Goal: Task Accomplishment & Management: Use online tool/utility

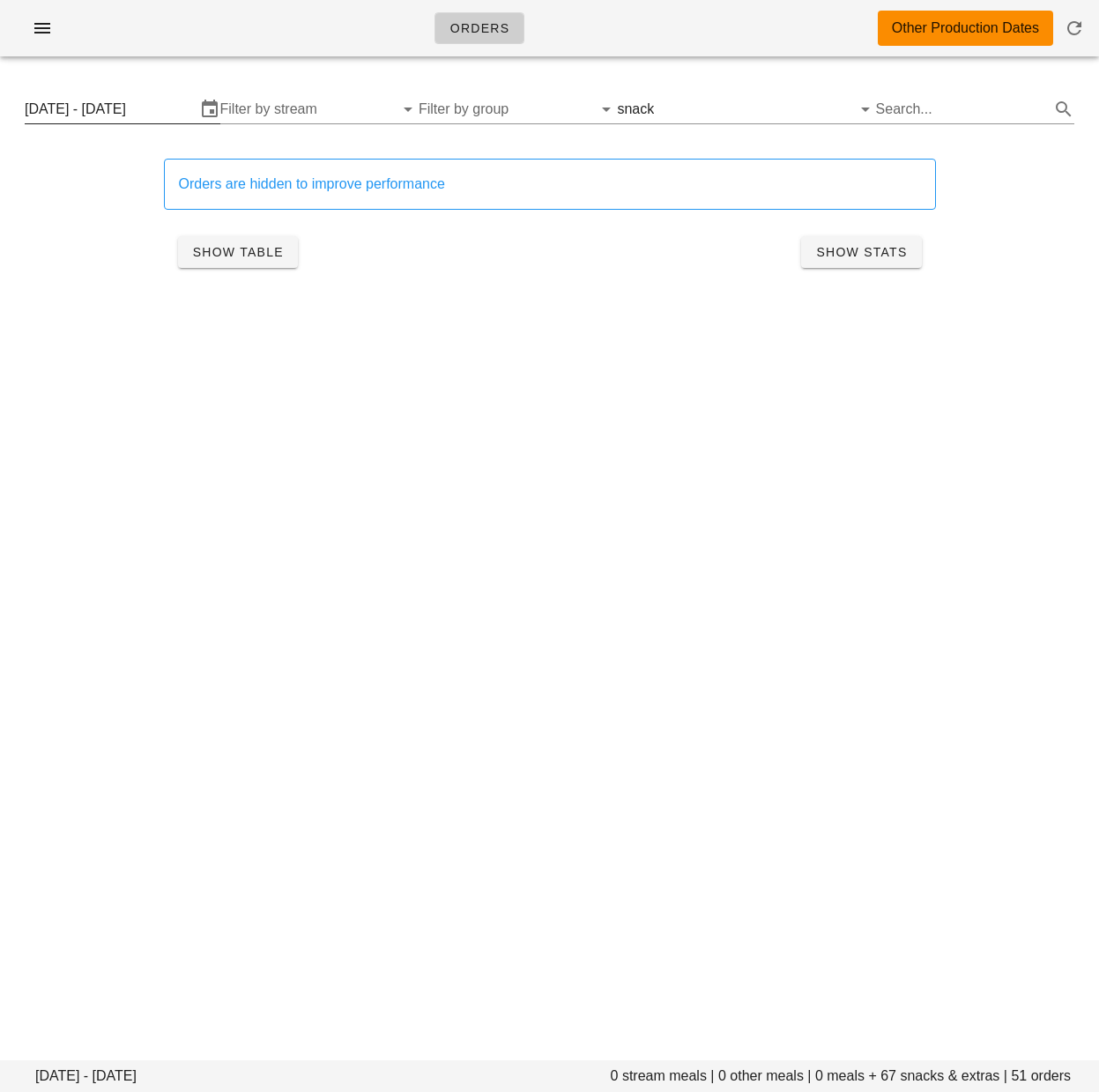
click at [134, 113] on input "[DATE] - [DATE]" at bounding box center [110, 109] width 171 height 28
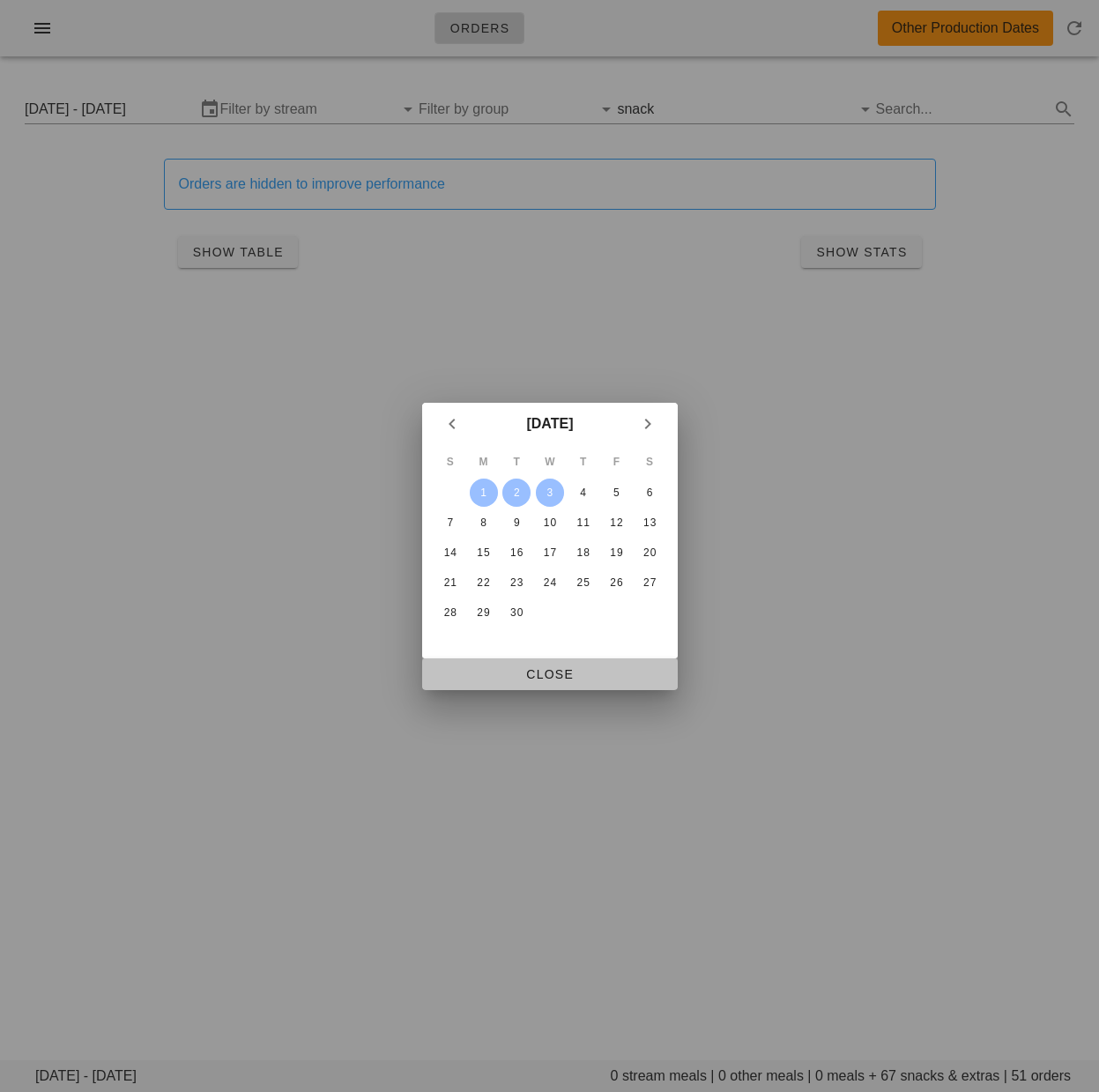
drag, startPoint x: 578, startPoint y: 673, endPoint x: 412, endPoint y: 519, distance: 226.4
click at [578, 672] on span "Close" at bounding box center [550, 674] width 227 height 14
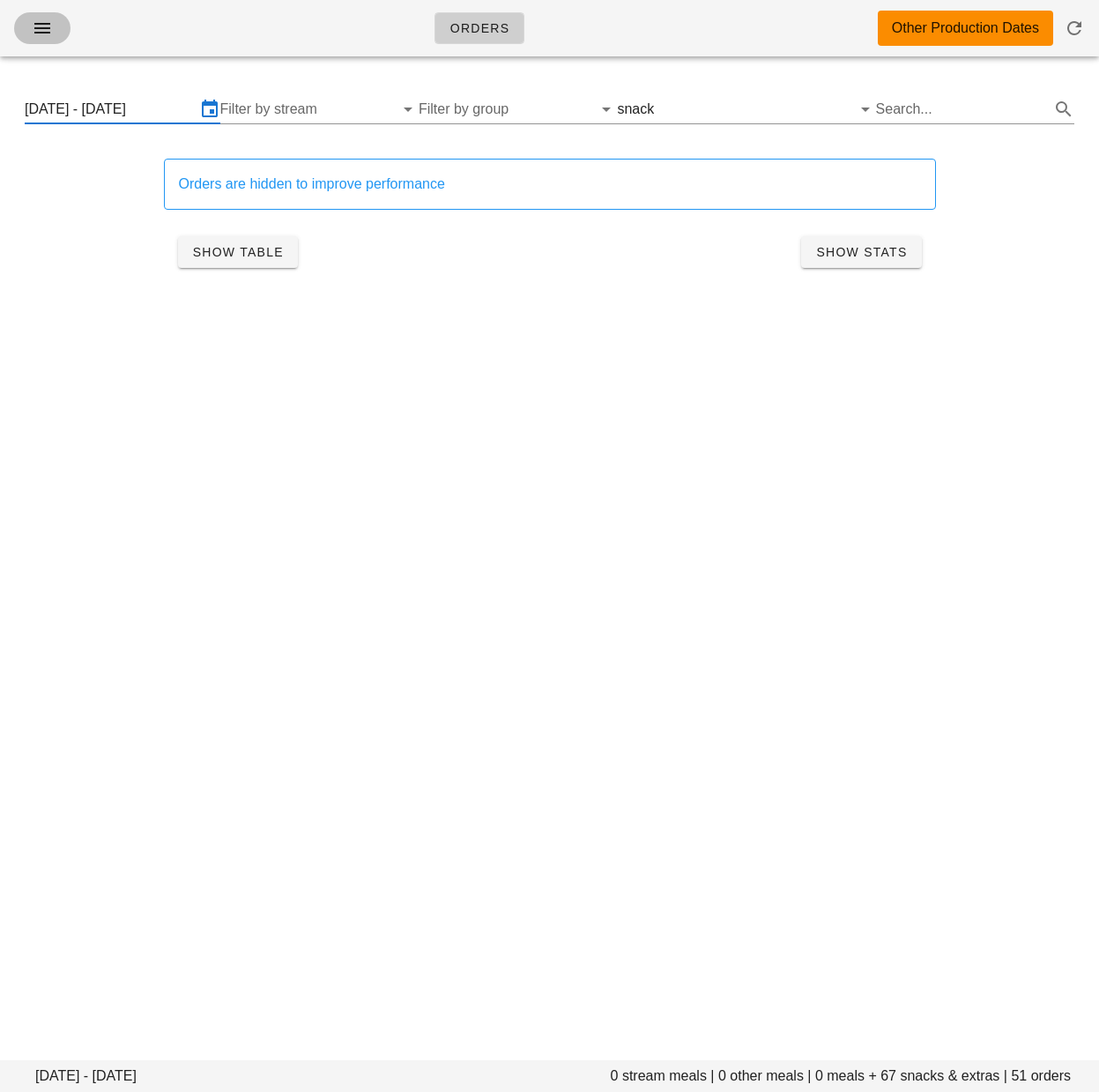
click at [37, 21] on icon "button" at bounding box center [43, 28] width 21 height 21
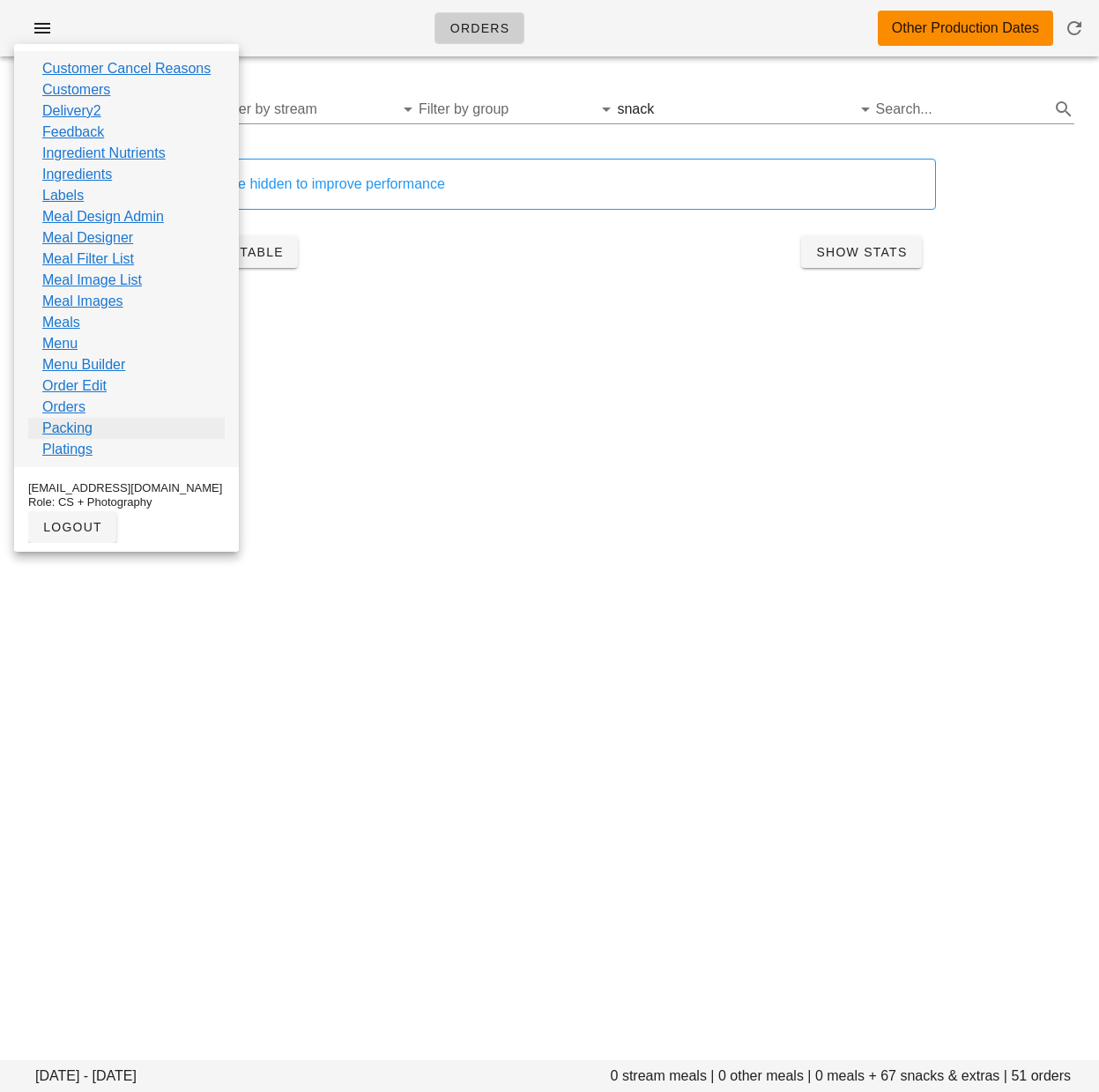
click at [85, 425] on link "Packing" at bounding box center [67, 428] width 51 height 21
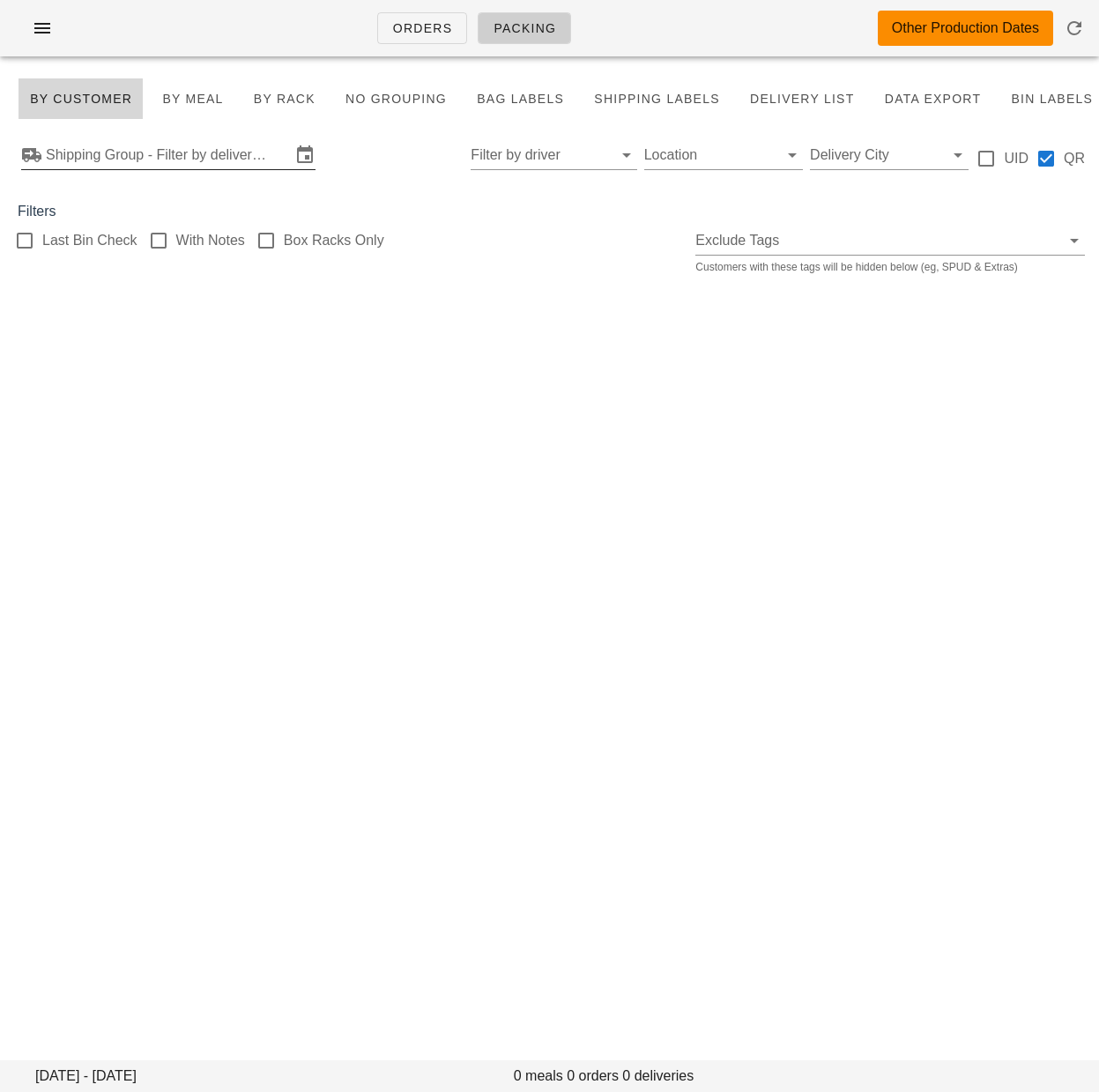
click at [216, 159] on input "Shipping Group - Filter by delivery logistics" at bounding box center [169, 155] width 245 height 28
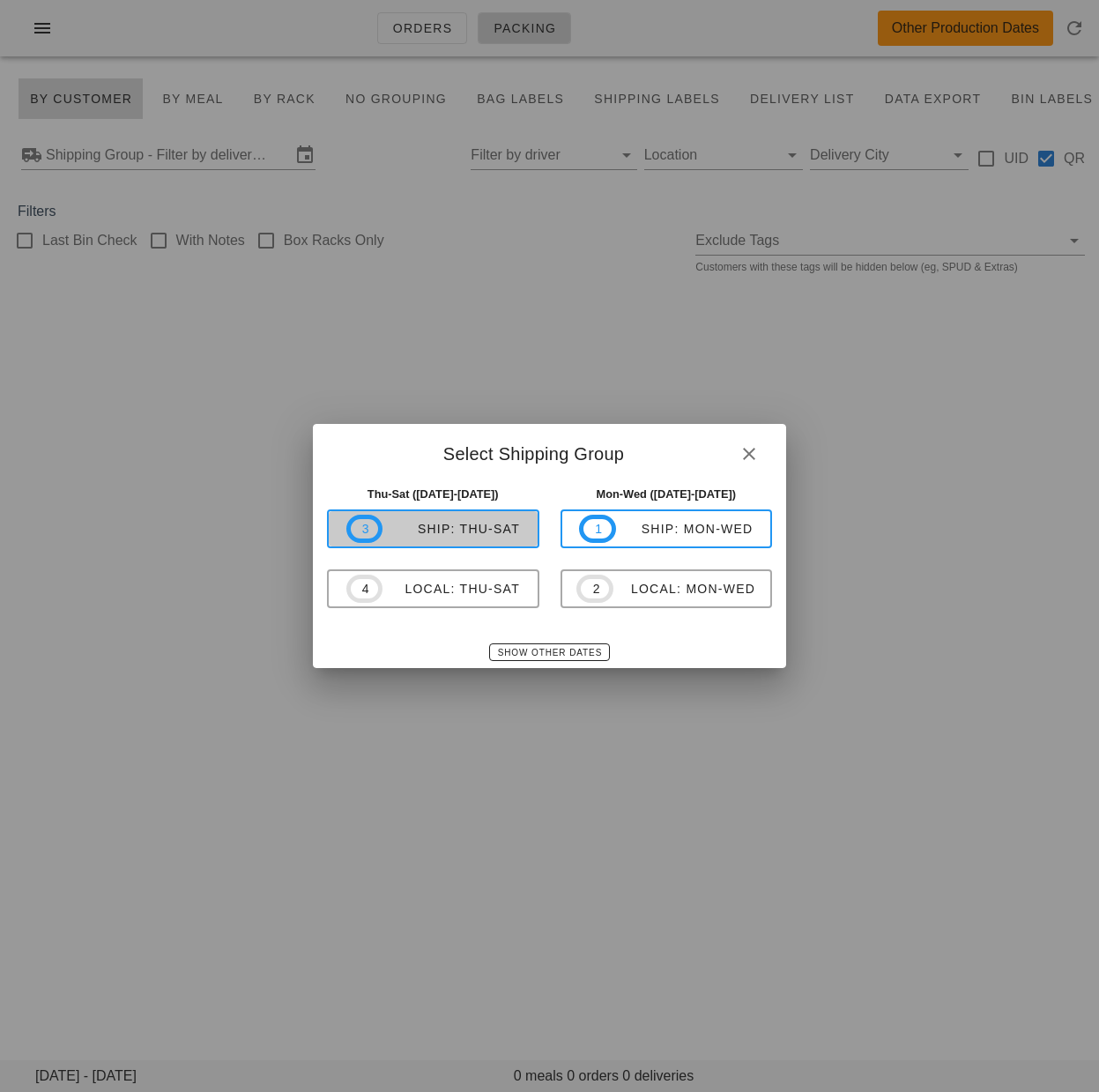
click at [470, 541] on span "3 ship: Thu-Sat" at bounding box center [433, 529] width 174 height 28
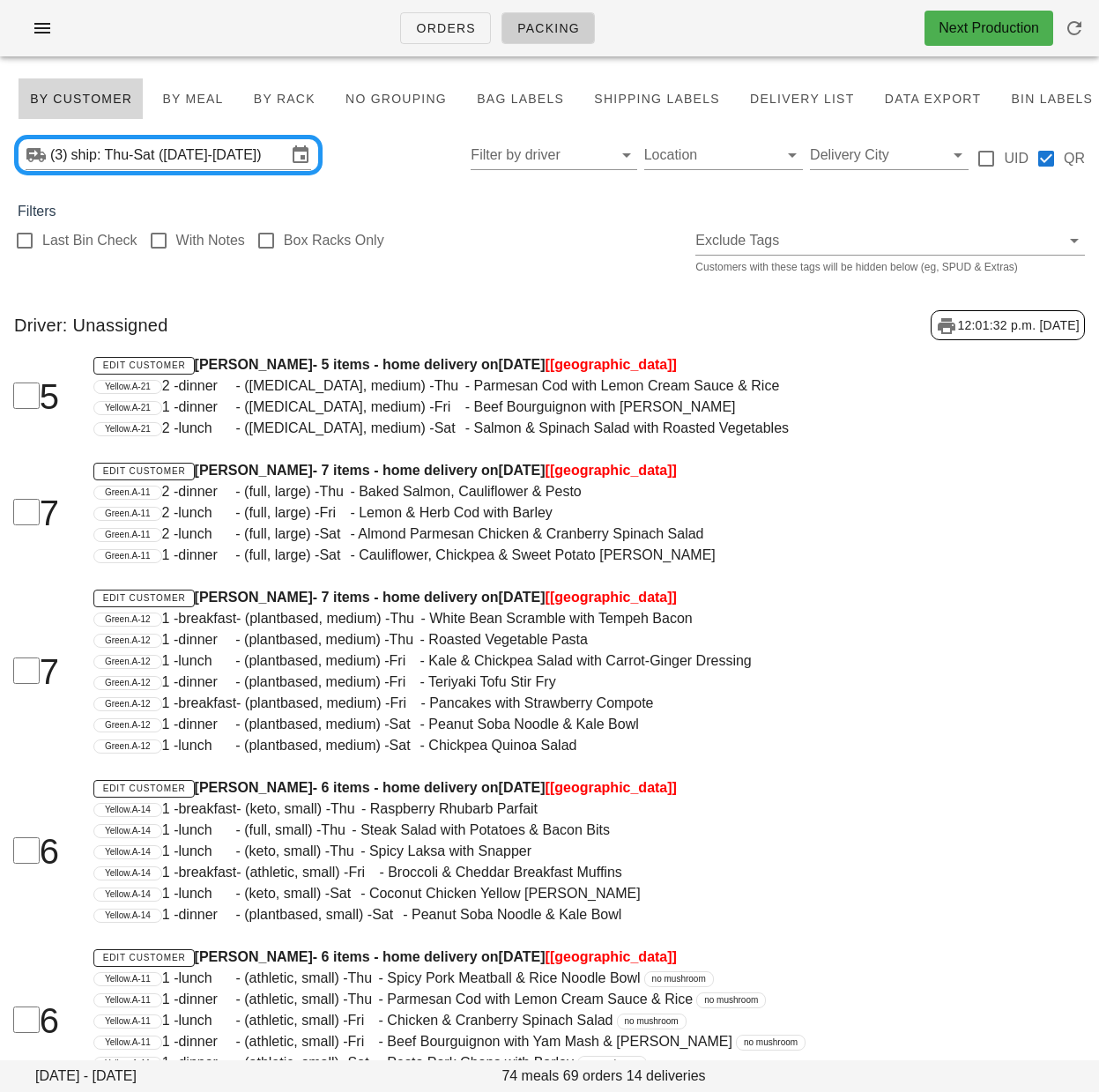
click at [757, 327] on div "Driver: Unassigned 12:01:32 p.m. [DATE]" at bounding box center [549, 326] width 1099 height 59
click at [483, 304] on div "Driver: Unassigned 12:01:39 p.m. [DATE]" at bounding box center [549, 326] width 1099 height 59
click at [524, 106] on span "Bag Labels" at bounding box center [520, 98] width 88 height 14
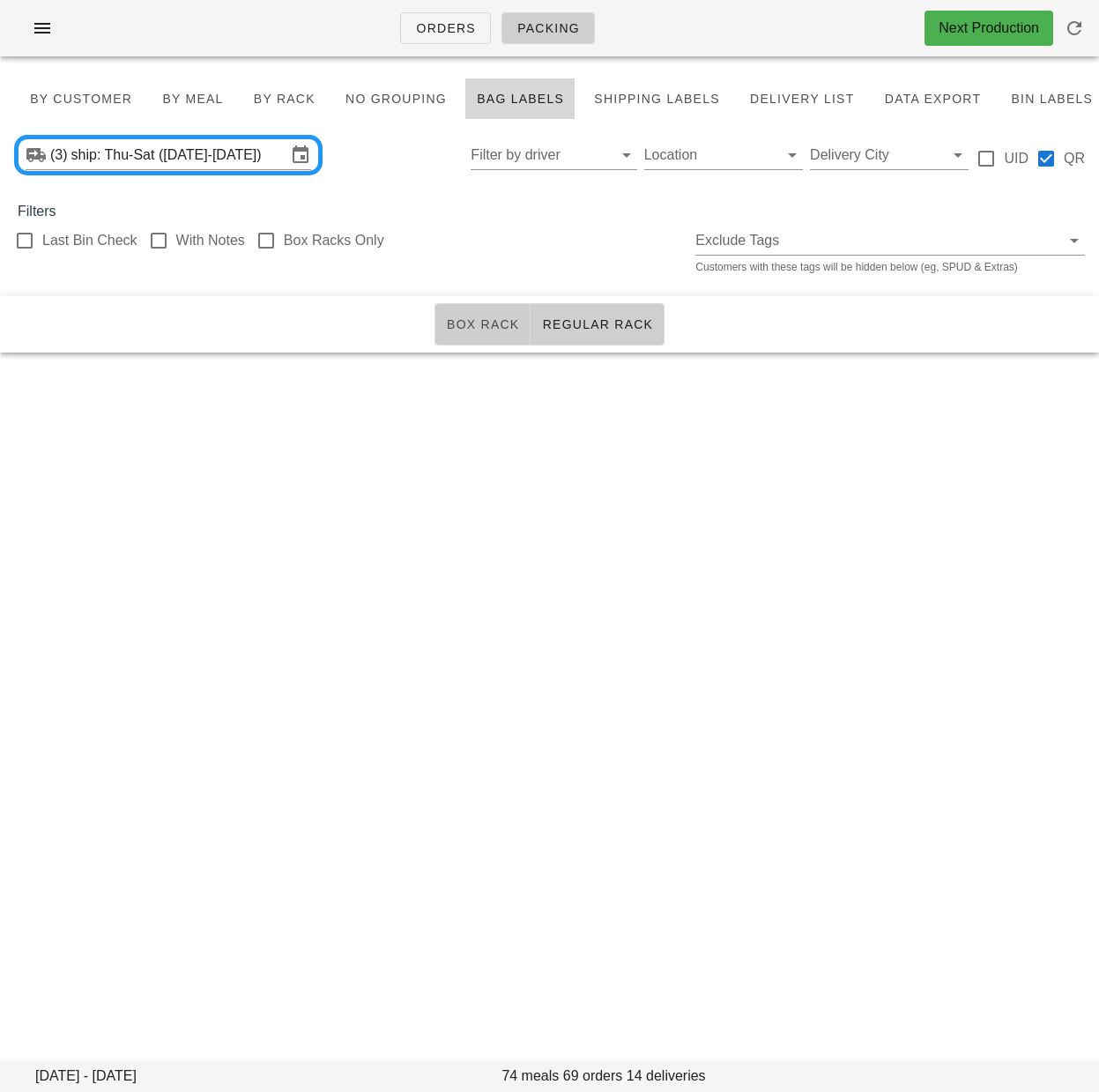
click at [483, 305] on button "Box Rack" at bounding box center [483, 325] width 97 height 43
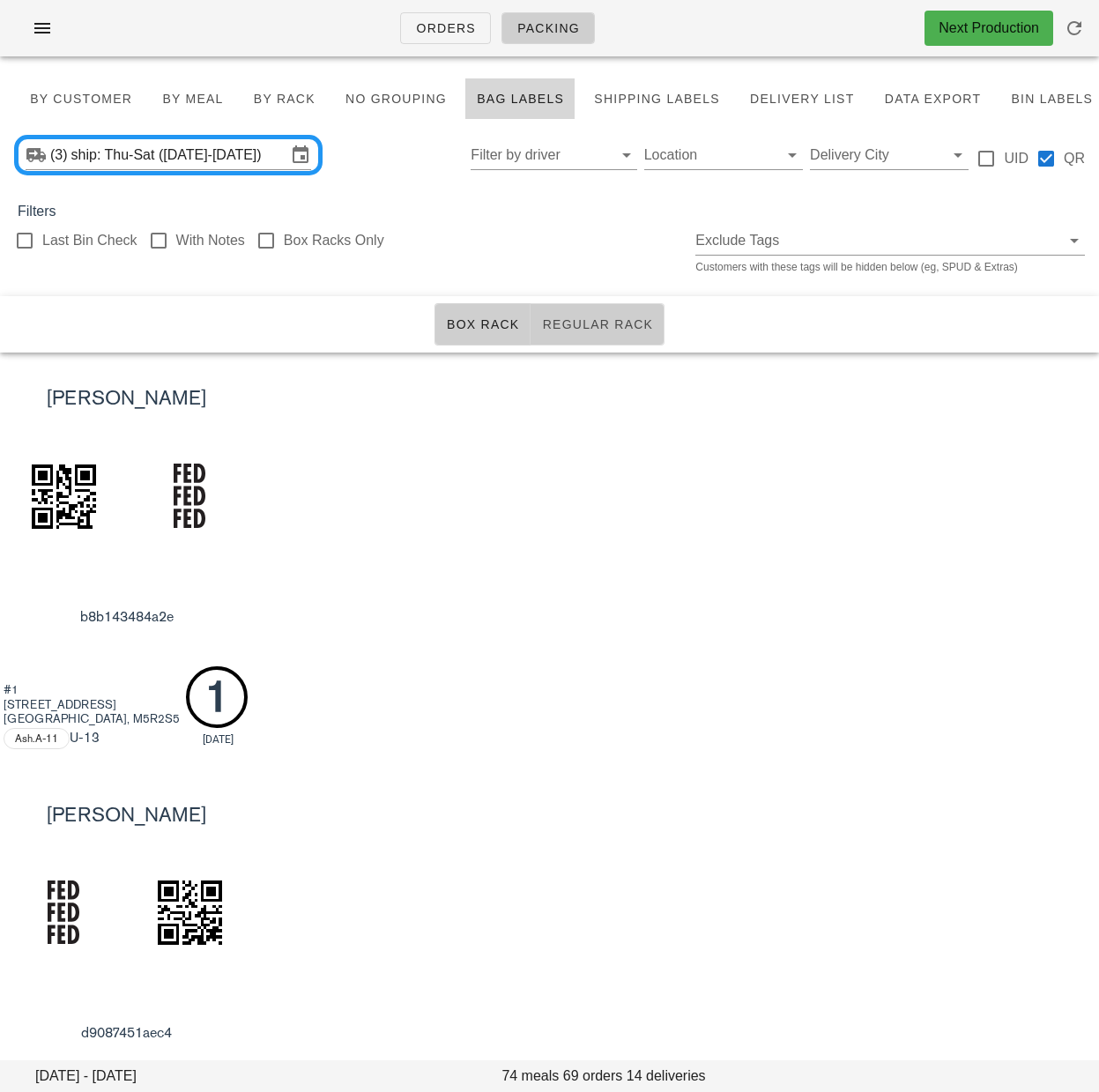
click at [599, 329] on span "Regular Rack" at bounding box center [597, 325] width 112 height 14
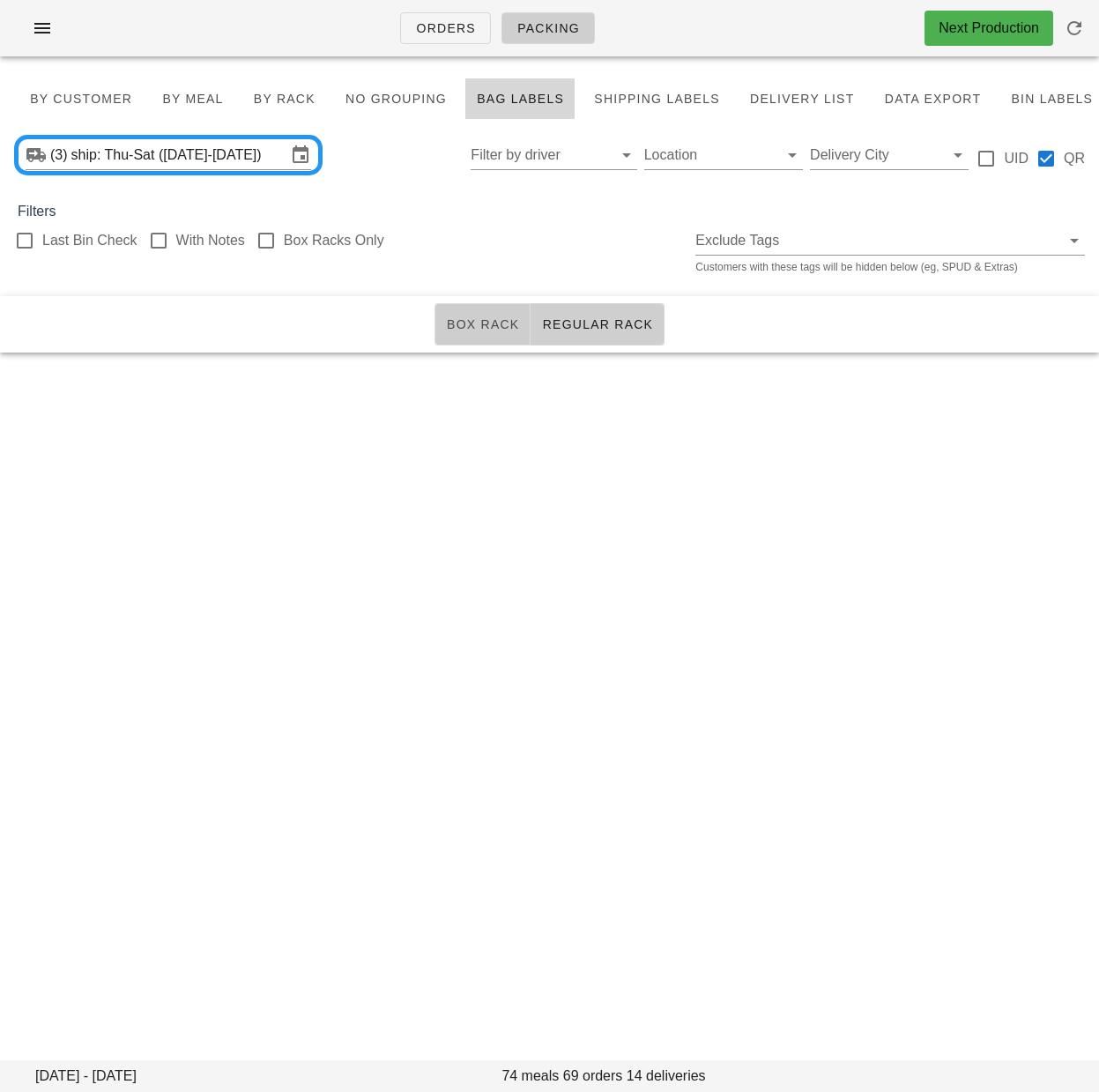
drag, startPoint x: 465, startPoint y: 320, endPoint x: 469, endPoint y: 329, distance: 9.8
click at [465, 320] on span "Box Rack" at bounding box center [483, 325] width 74 height 14
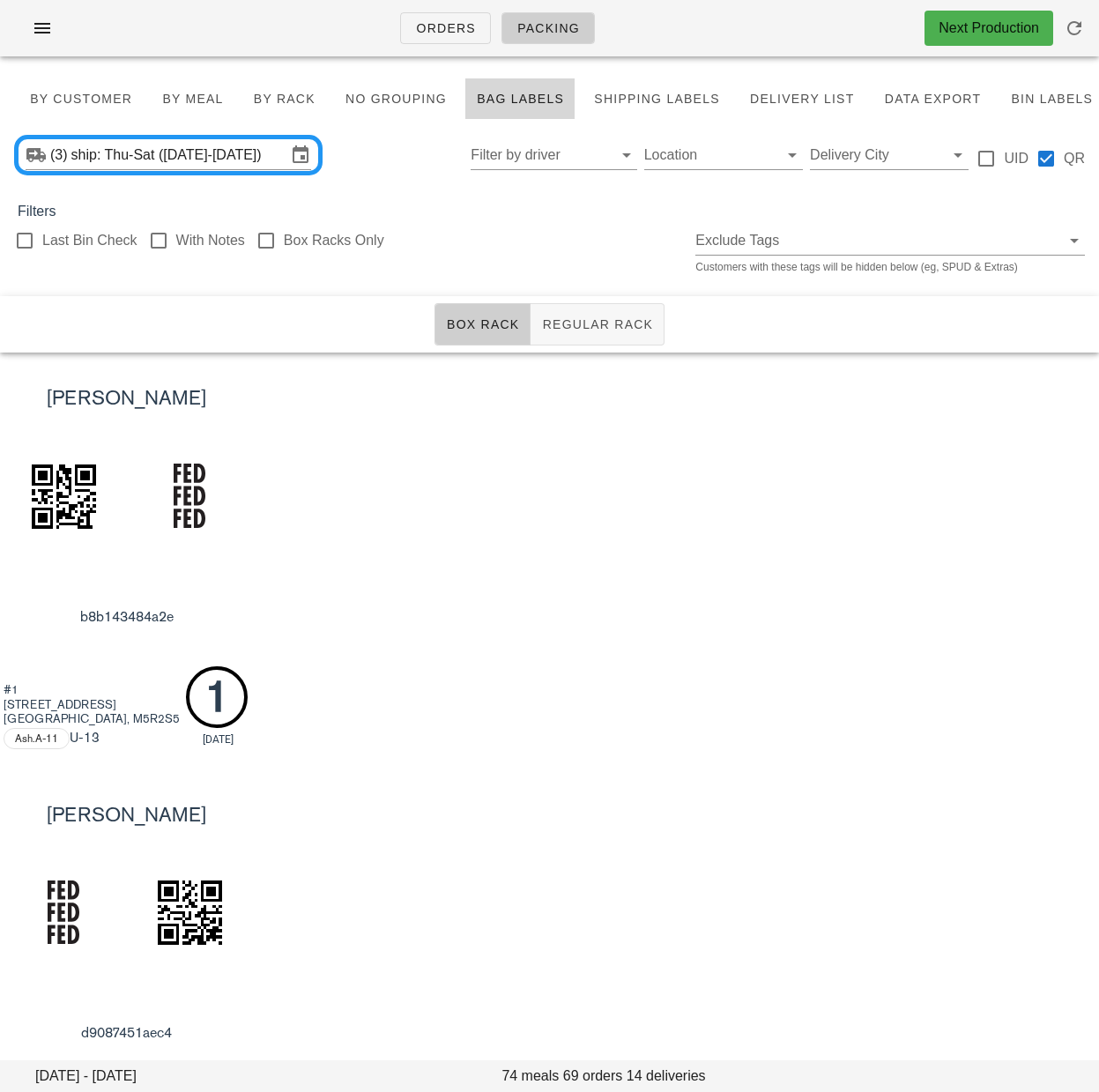
click at [677, 503] on div "Sargam Yagnik b8b143484a2e #[GEOGRAPHIC_DATA][STREET_ADDRESS]A-11 U -13 1 [DATE]" at bounding box center [549, 560] width 1099 height 416
click at [624, 475] on div "Sargam Yagnik b8b143484a2e #[GEOGRAPHIC_DATA][STREET_ADDRESS]A-11 U -13 1 [DATE]" at bounding box center [549, 560] width 1099 height 416
click at [247, 163] on input "ship: Thu-Sat ([DATE]-[DATE])" at bounding box center [178, 155] width 215 height 28
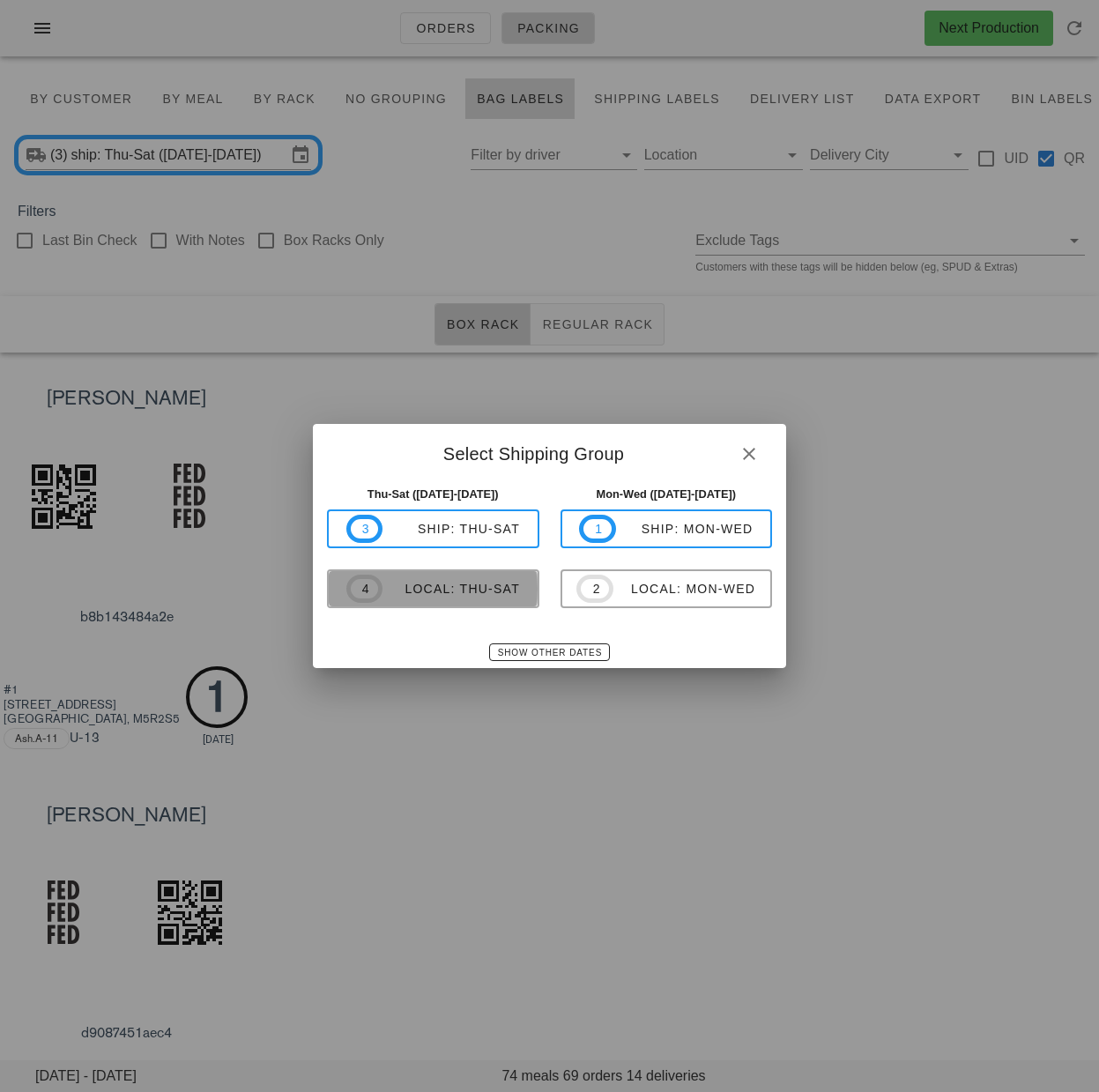
click at [478, 585] on div "local: Thu-Sat" at bounding box center [451, 589] width 137 height 14
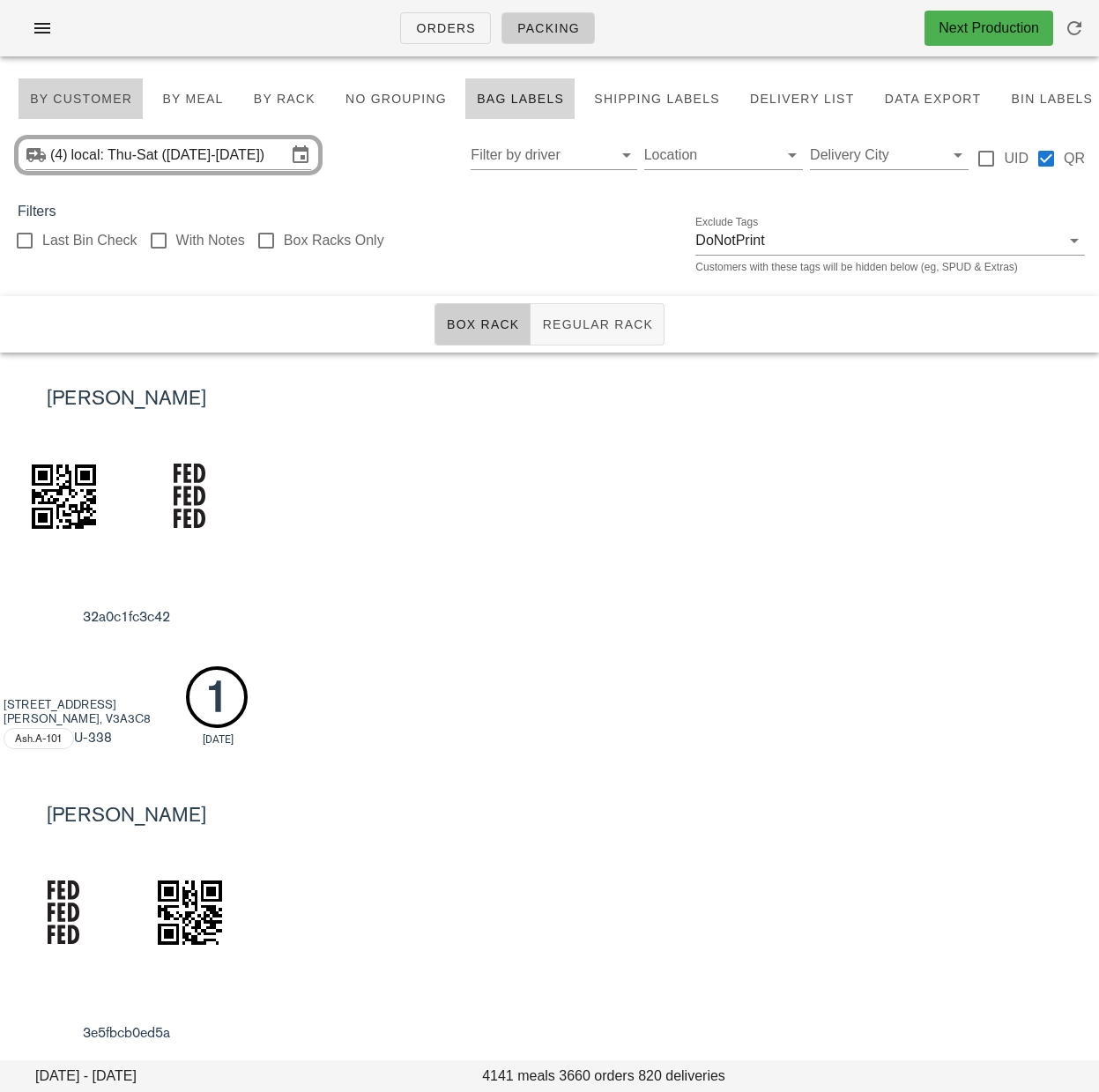
drag, startPoint x: 64, startPoint y: 100, endPoint x: 81, endPoint y: 106, distance: 18.0
click at [64, 100] on span "By Customer" at bounding box center [81, 98] width 103 height 14
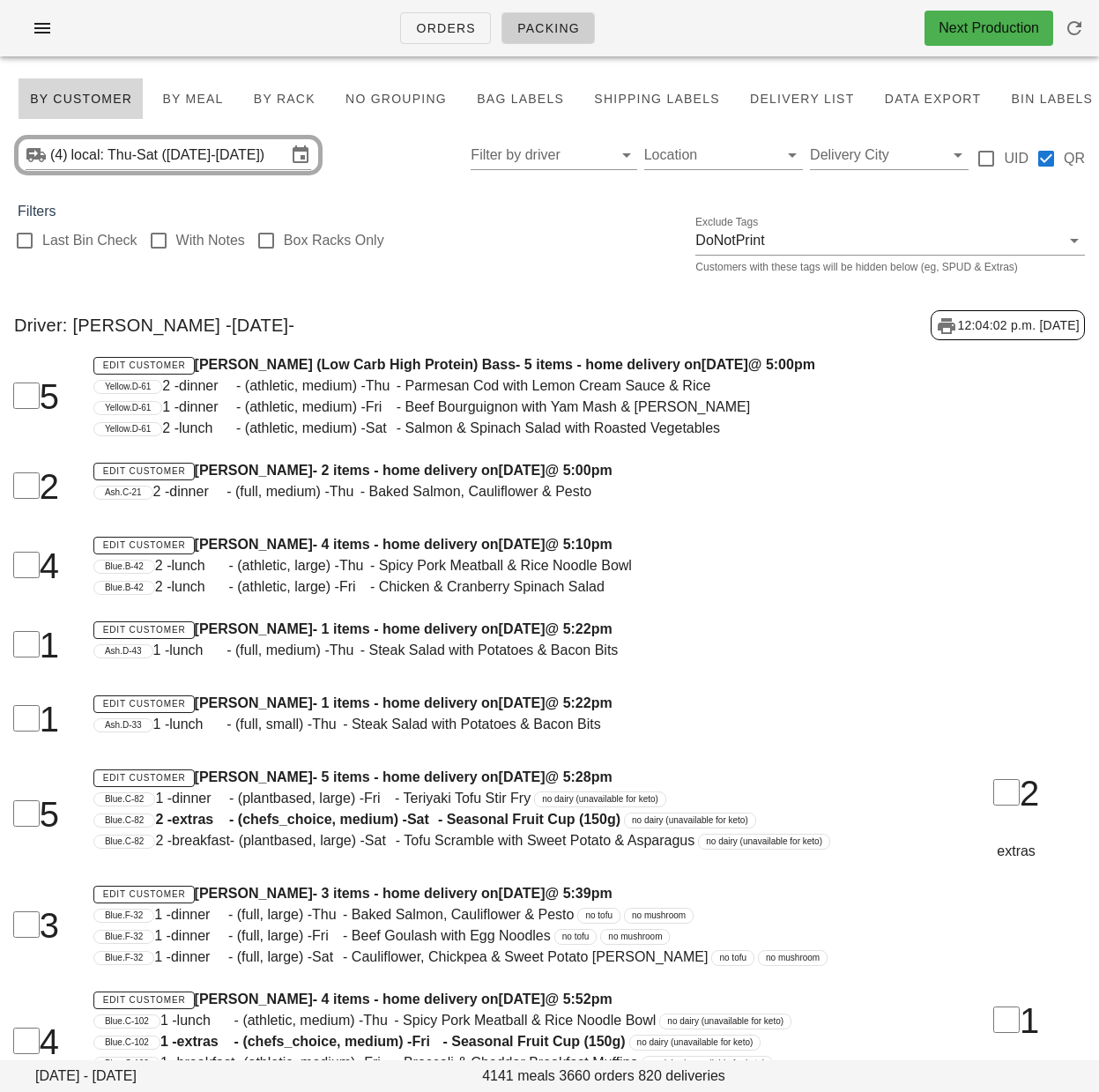
click at [482, 298] on div "Driver: [PERSON_NAME] -[DATE]- 12:04:02 p.m. [DATE]" at bounding box center [549, 326] width 1099 height 59
click at [27, 244] on div at bounding box center [25, 240] width 30 height 30
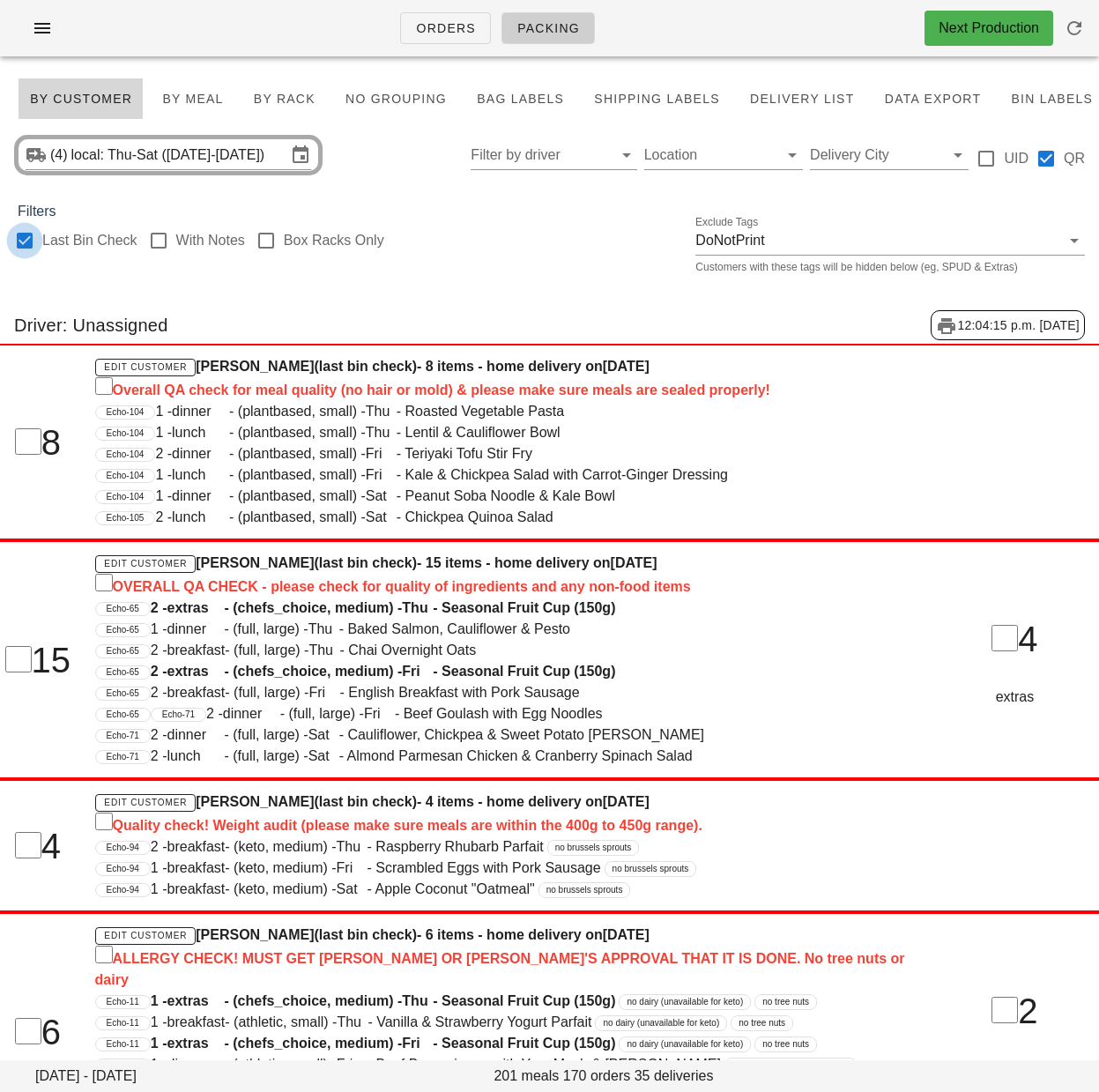
checkbox input "true"
click at [481, 314] on div "Driver: Unassigned 12:04:15 p.m. [DATE]" at bounding box center [549, 326] width 1099 height 59
click at [486, 105] on span "Bag Labels" at bounding box center [520, 98] width 88 height 14
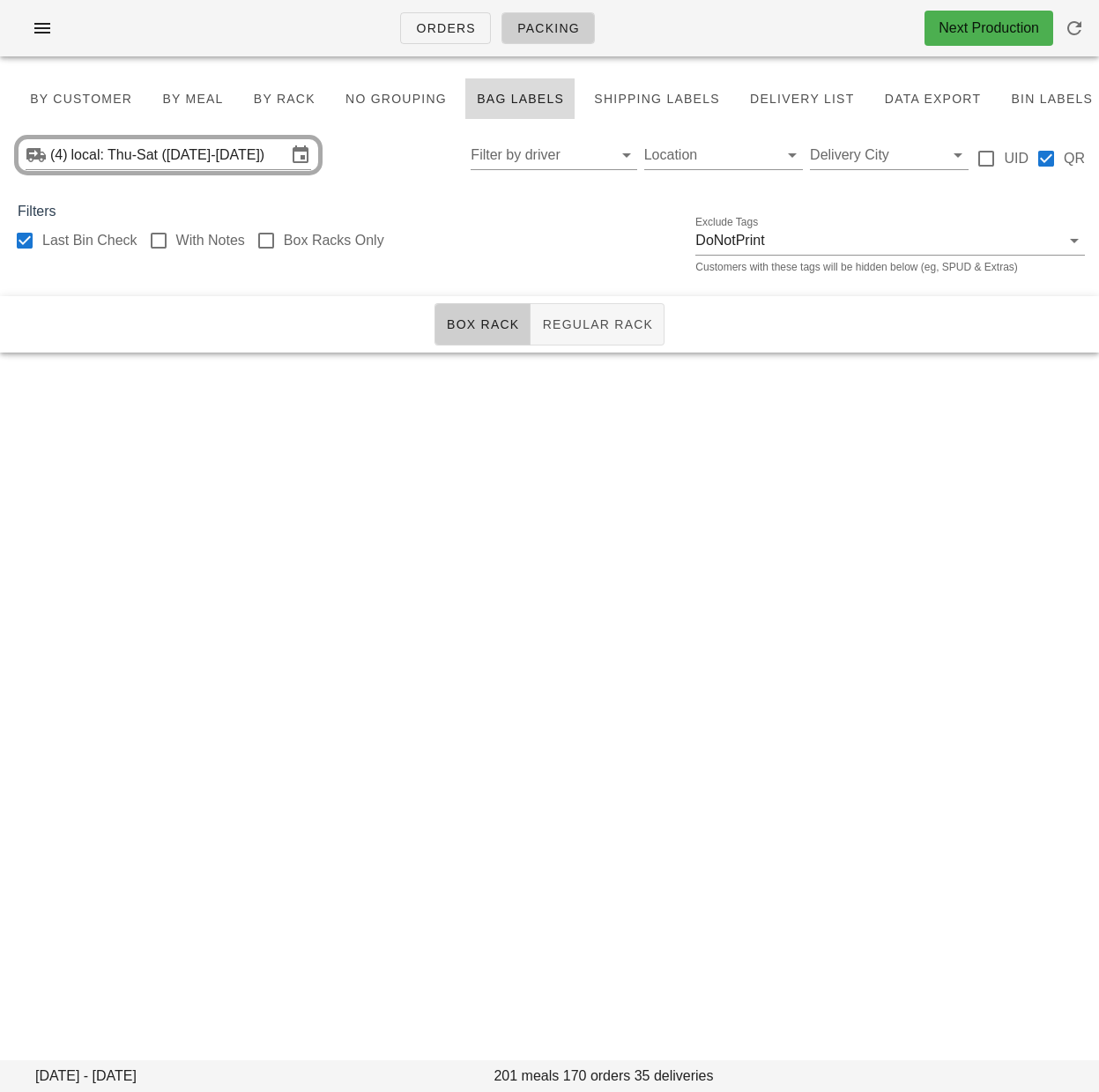
click at [486, 105] on span "Bag Labels" at bounding box center [520, 98] width 88 height 14
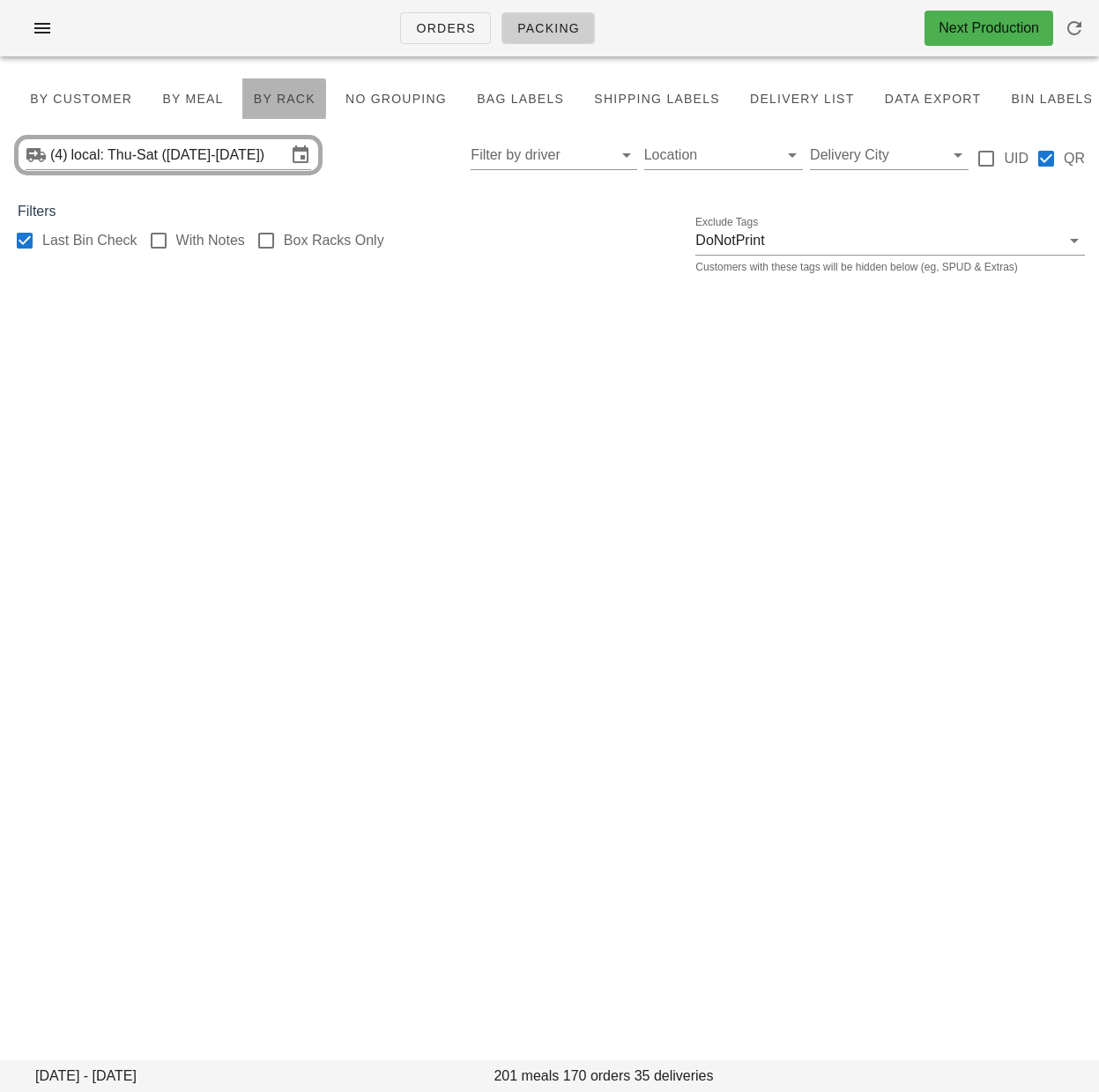
click at [269, 106] on span "By Rack" at bounding box center [284, 98] width 63 height 14
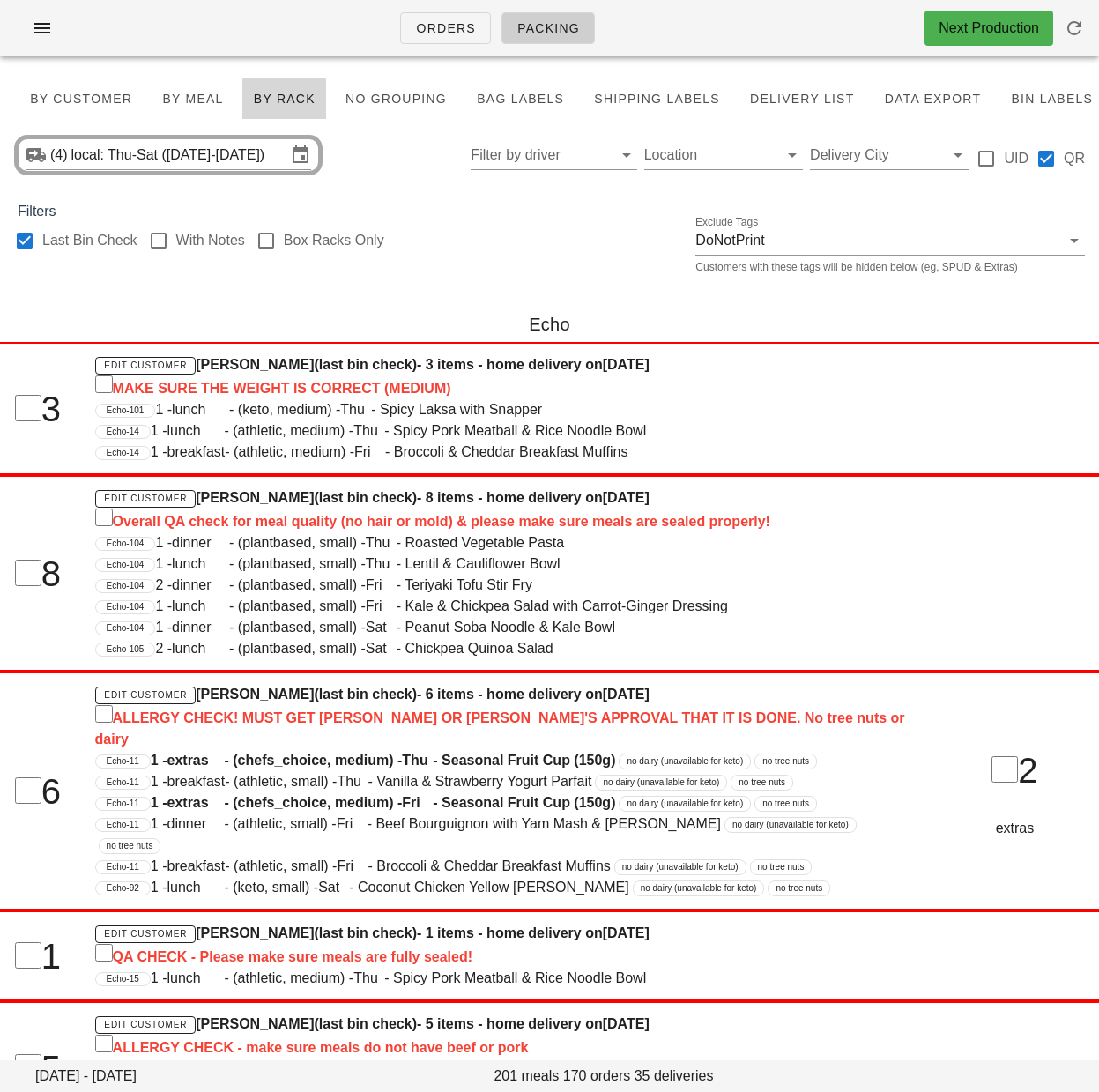
click at [521, 275] on div "Last Bin Check With Notes Box Racks Only Exclude Tags DoNotPrint Customers with…" at bounding box center [549, 250] width 1099 height 57
